Goal: Check status: Check status

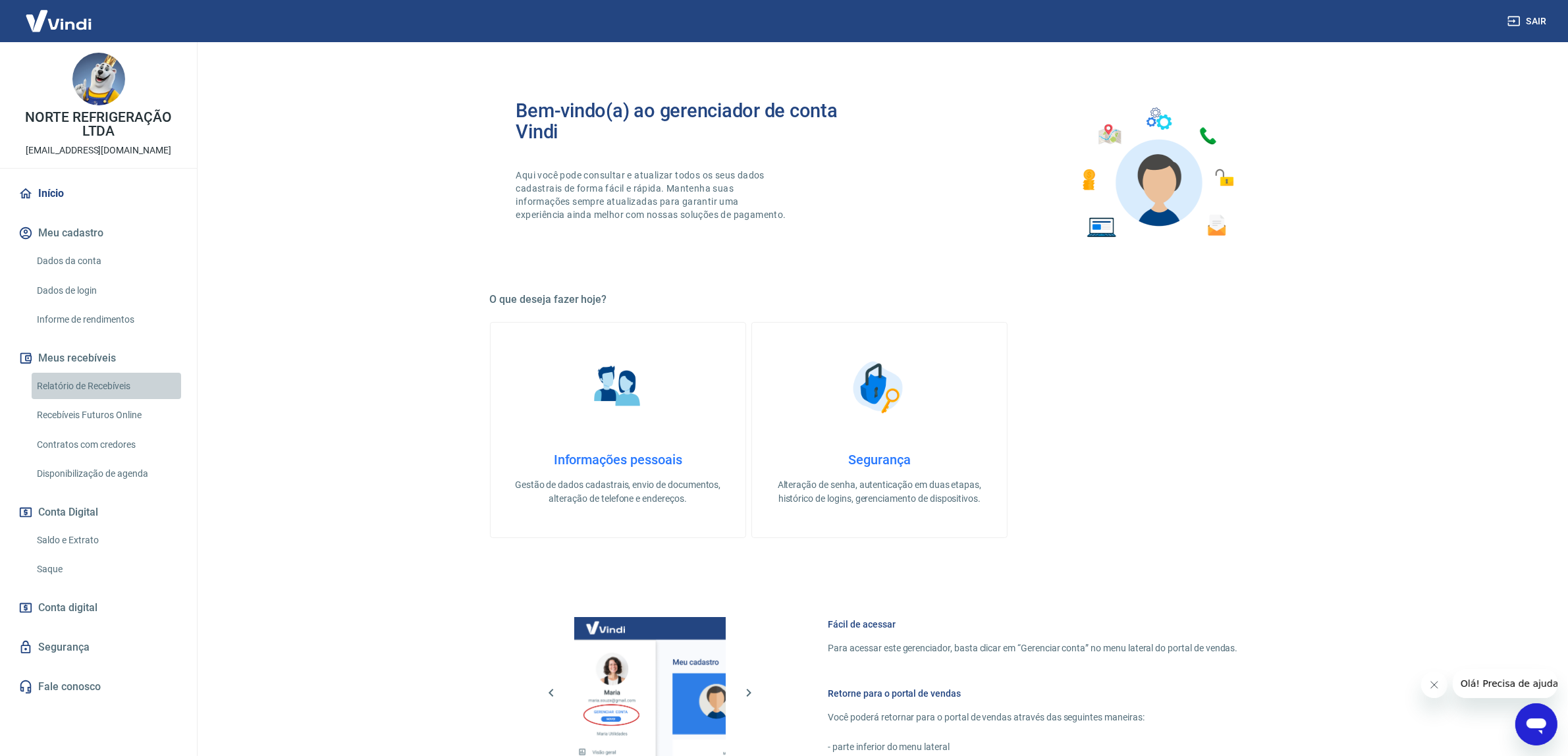
click at [87, 377] on link "Relatório de Recebíveis" at bounding box center [106, 386] width 149 height 27
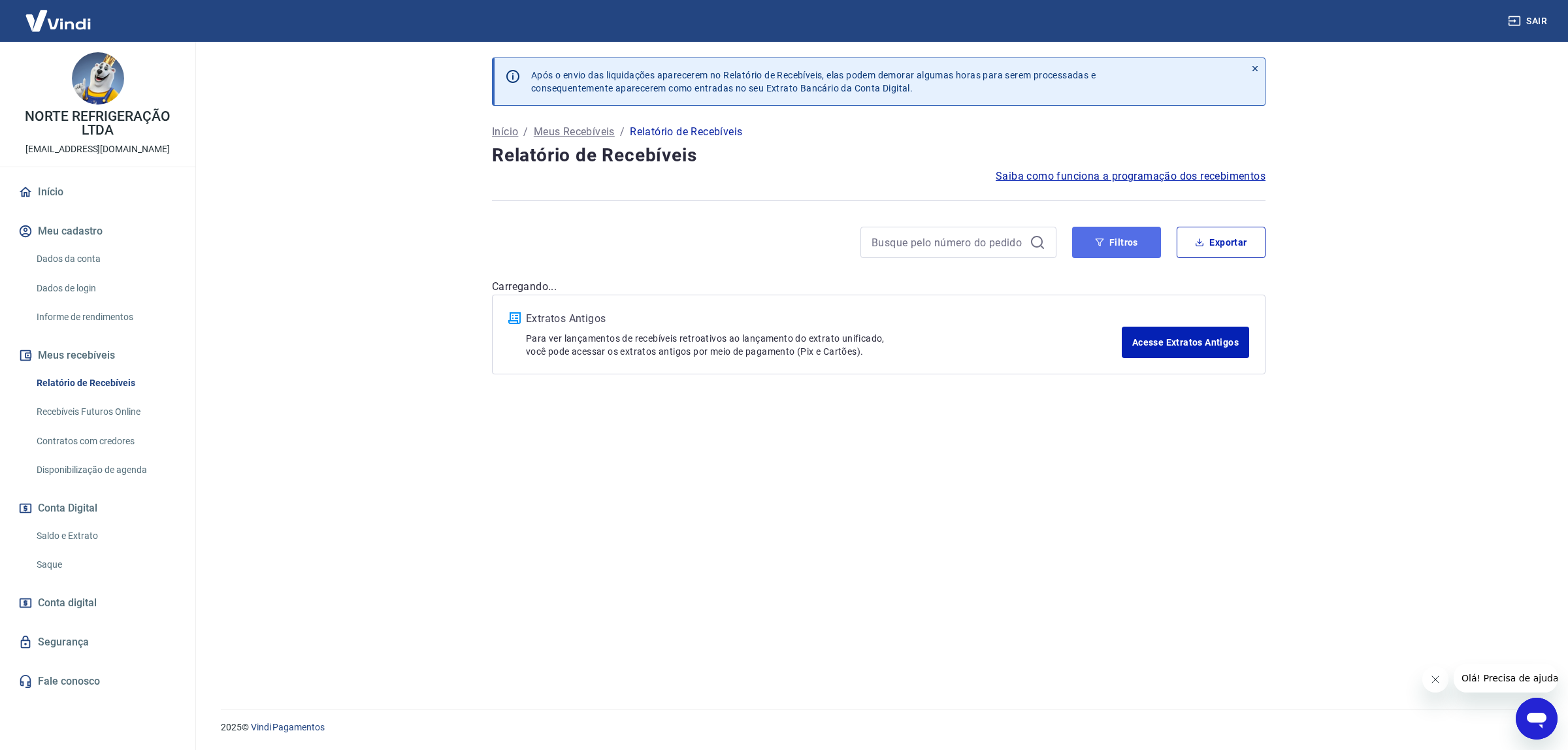
click at [1086, 235] on button "Filtros" at bounding box center [1116, 242] width 89 height 31
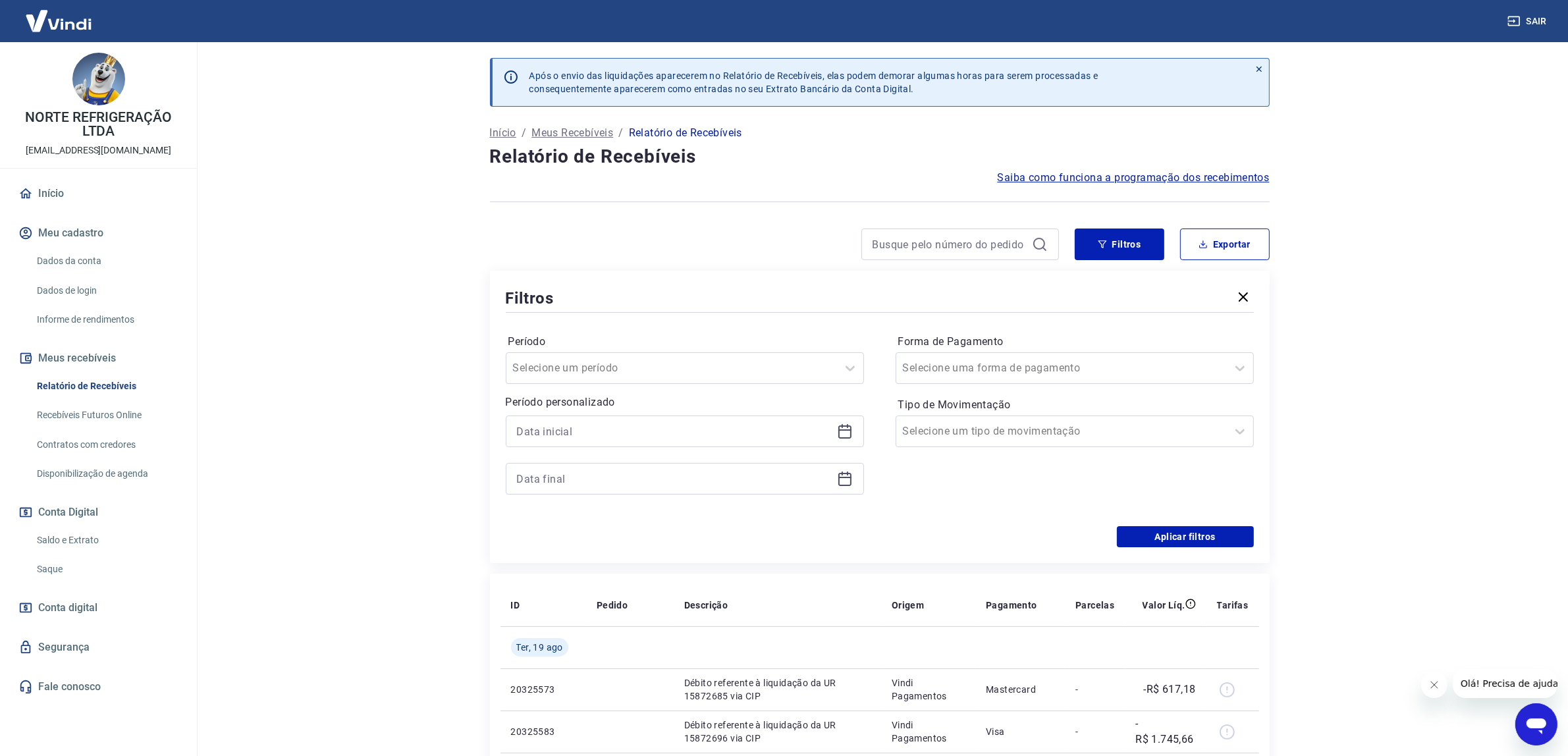
click at [844, 431] on icon at bounding box center [844, 431] width 16 height 16
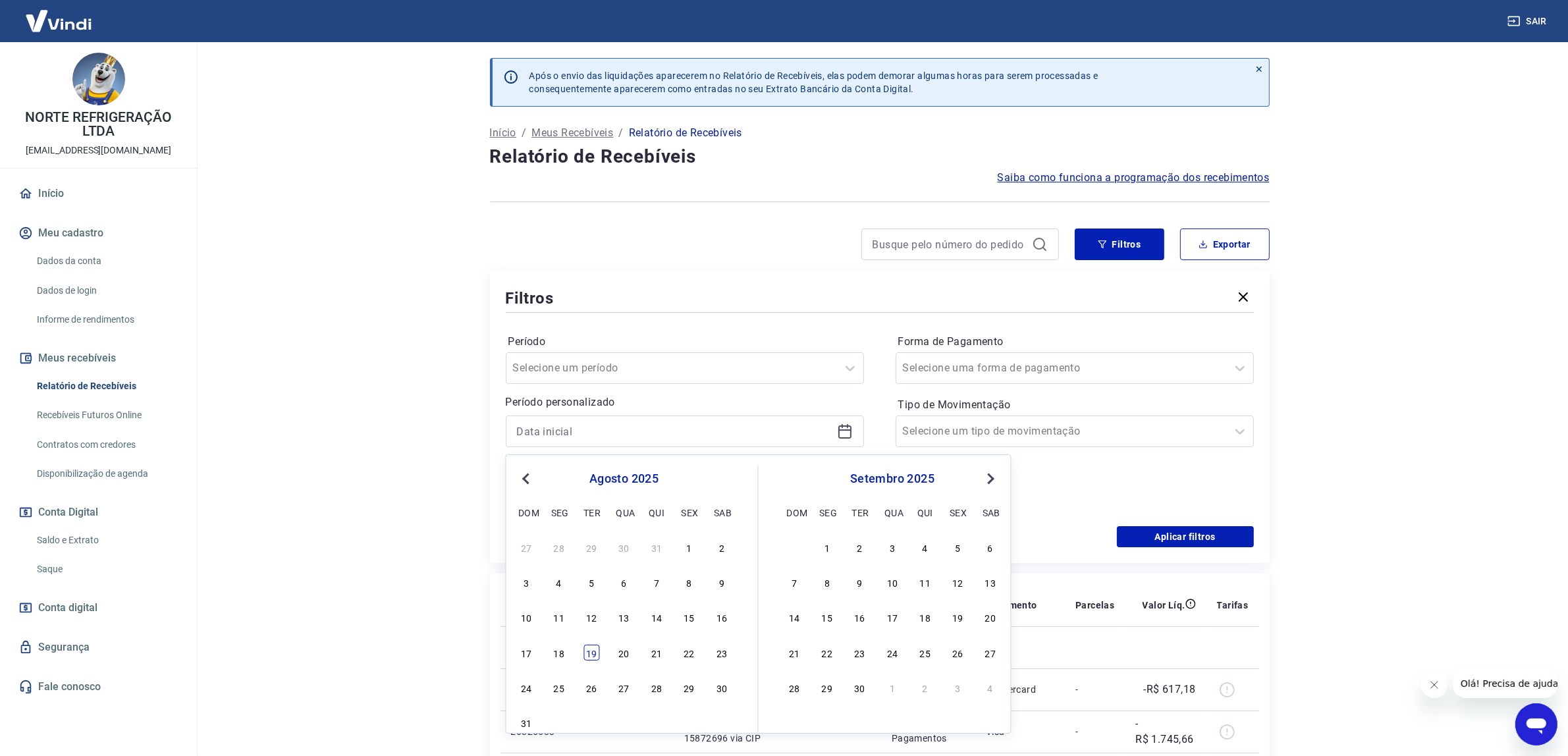
click at [596, 656] on div "19" at bounding box center [591, 652] width 16 height 16
type input "[DATE]"
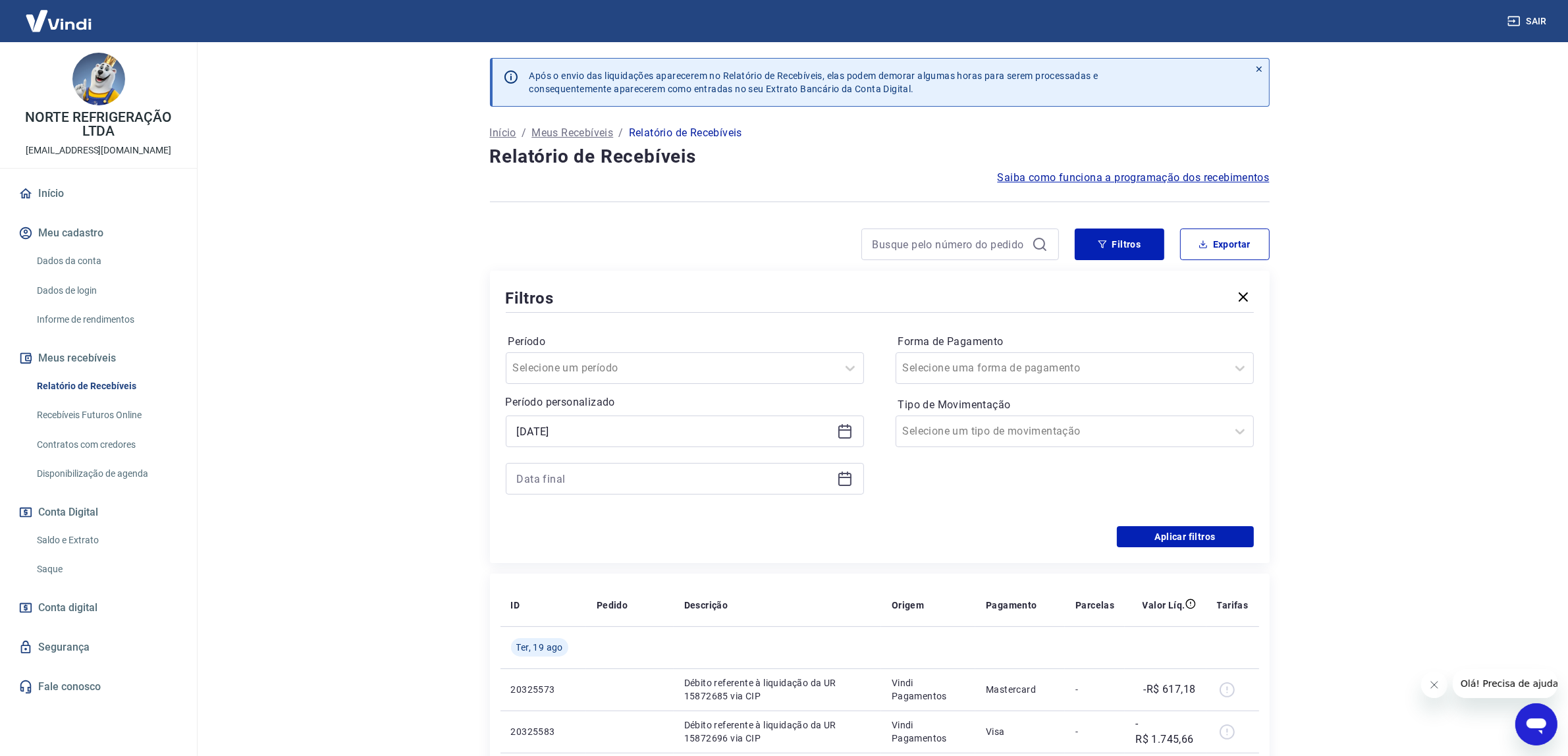
click at [838, 476] on icon at bounding box center [844, 479] width 13 height 13
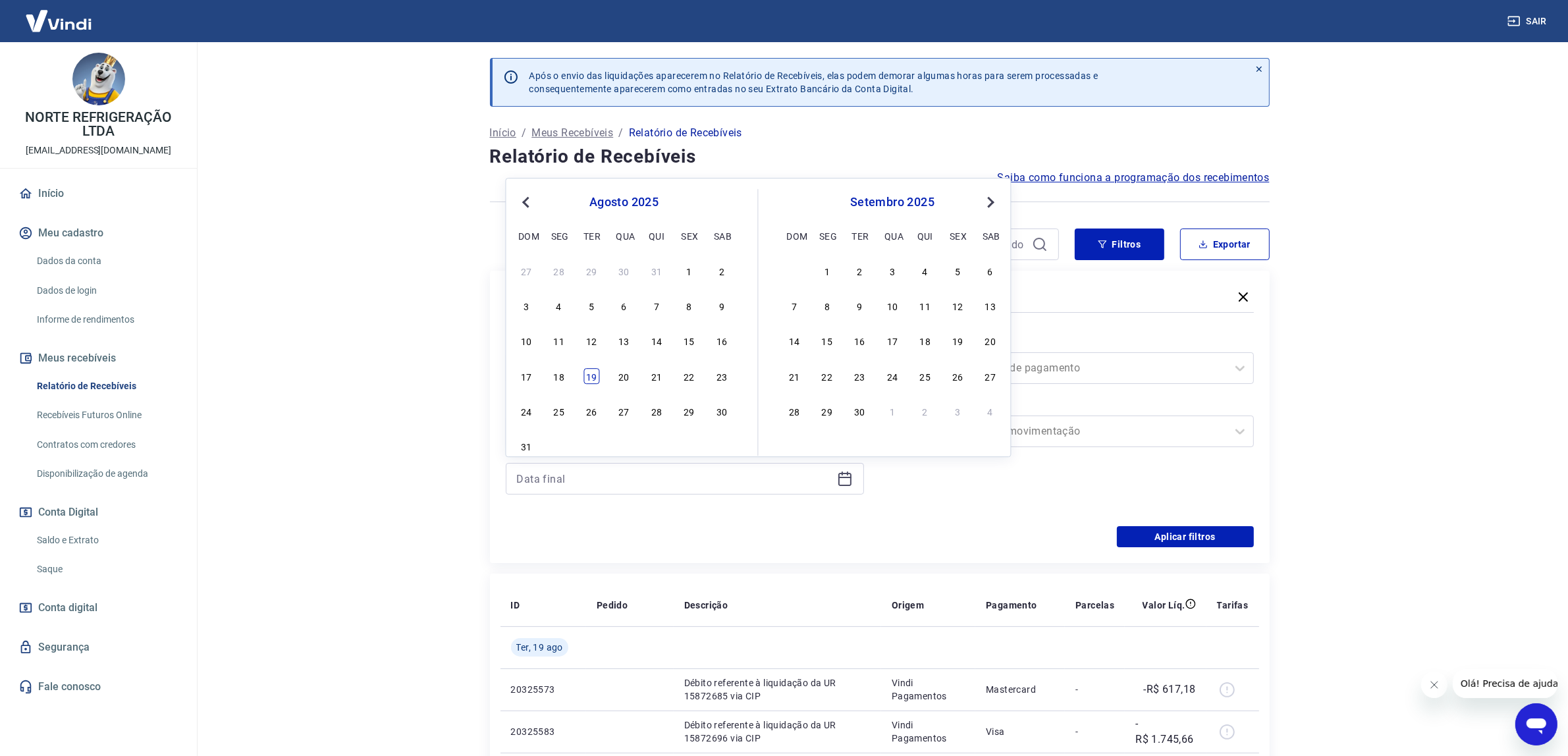
click at [593, 383] on div "19" at bounding box center [591, 376] width 16 height 16
type input "[DATE]"
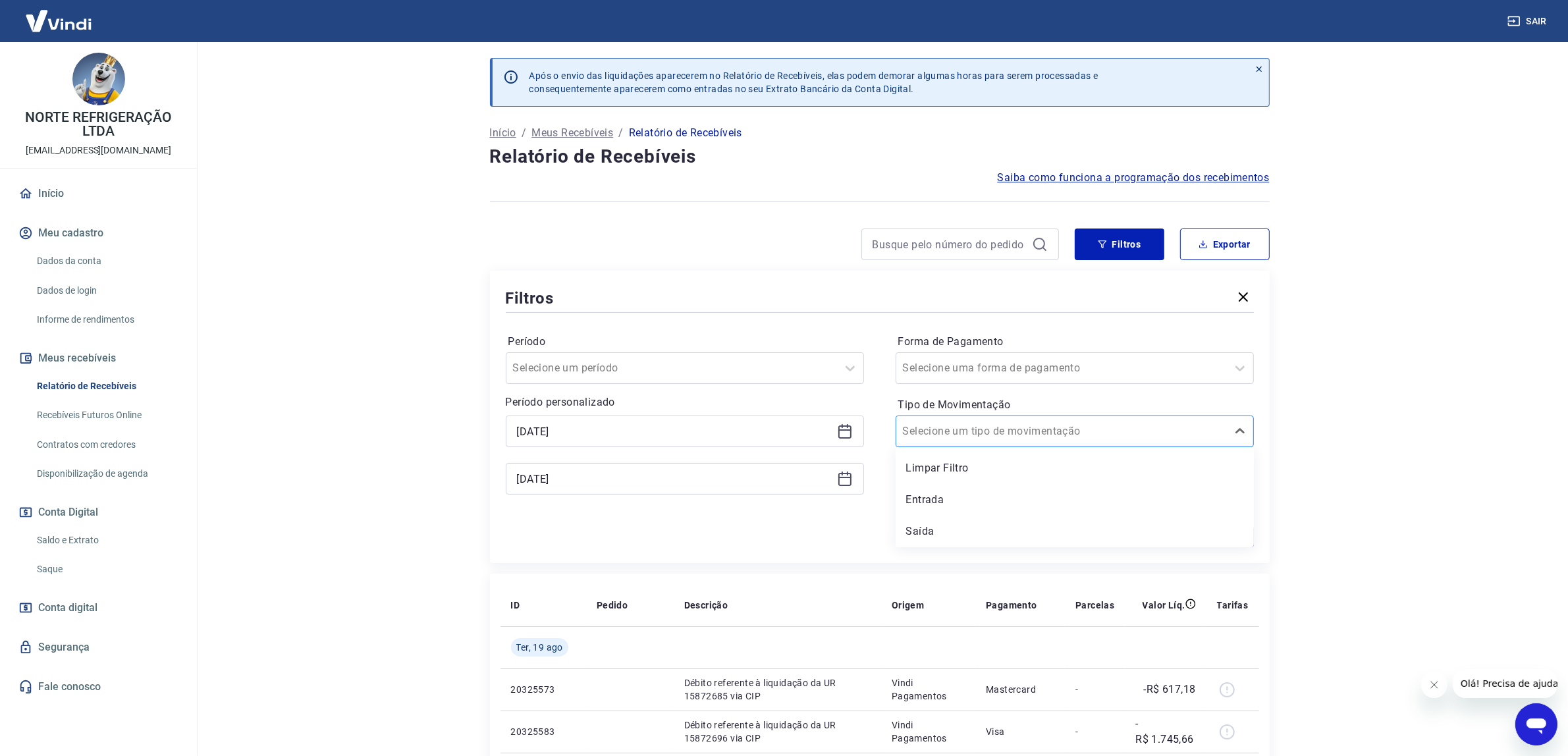
click at [994, 430] on input "Tipo de Movimentação" at bounding box center [969, 431] width 133 height 16
click at [919, 496] on div "Entrada" at bounding box center [1074, 500] width 358 height 26
click at [1191, 535] on button "Aplicar filtros" at bounding box center [1185, 536] width 137 height 21
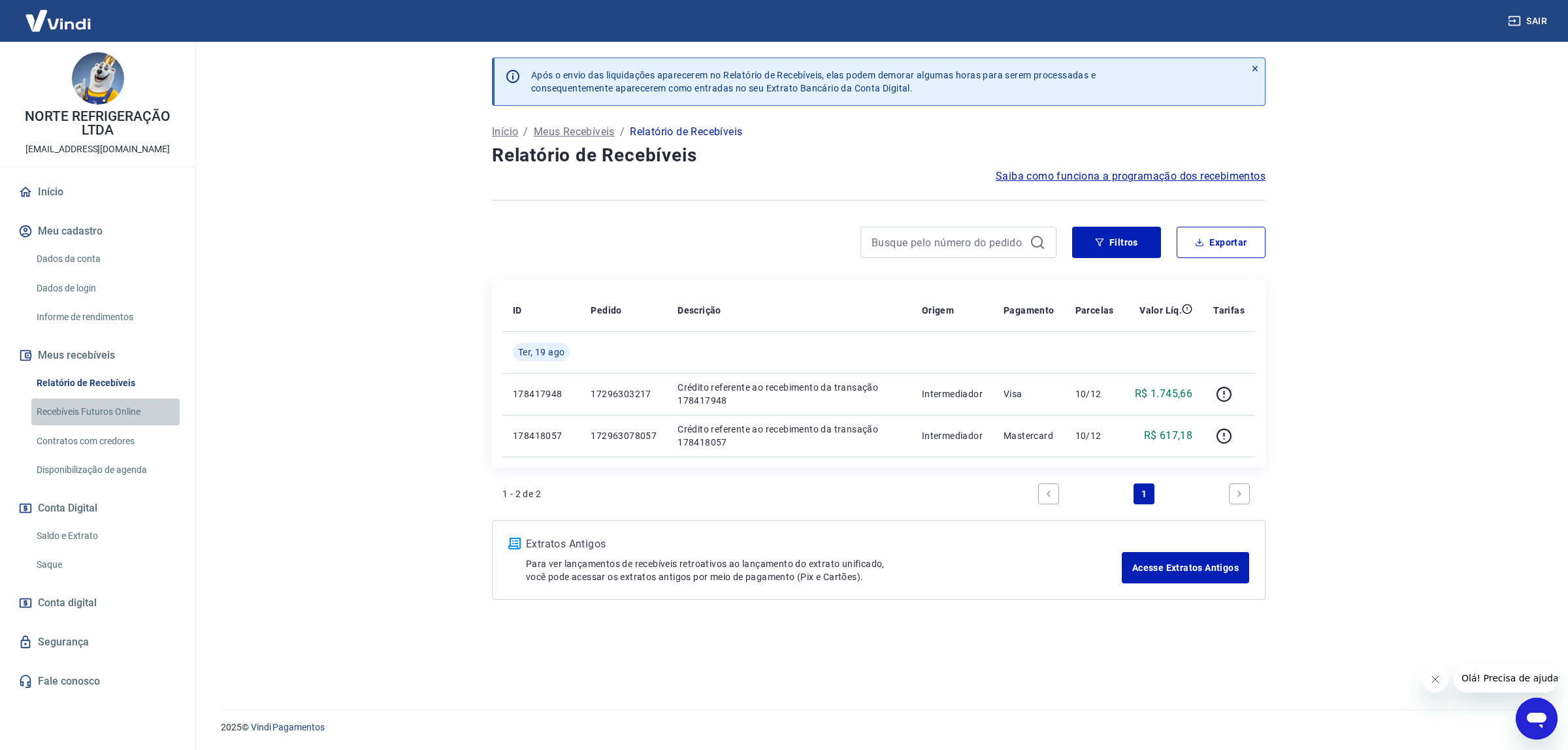
click at [77, 407] on link "Recebíveis Futuros Online" at bounding box center [105, 411] width 148 height 27
